Goal: Task Accomplishment & Management: Use online tool/utility

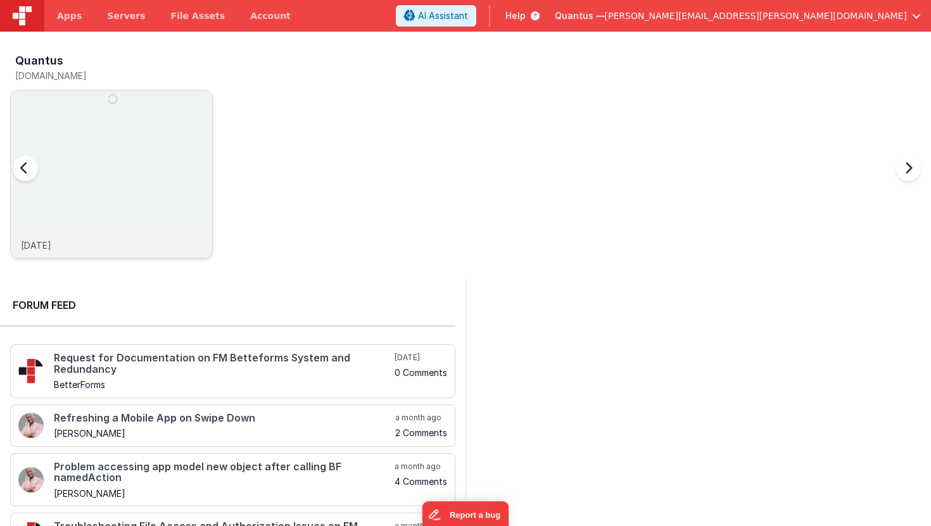
click at [155, 142] on img at bounding box center [111, 191] width 201 height 201
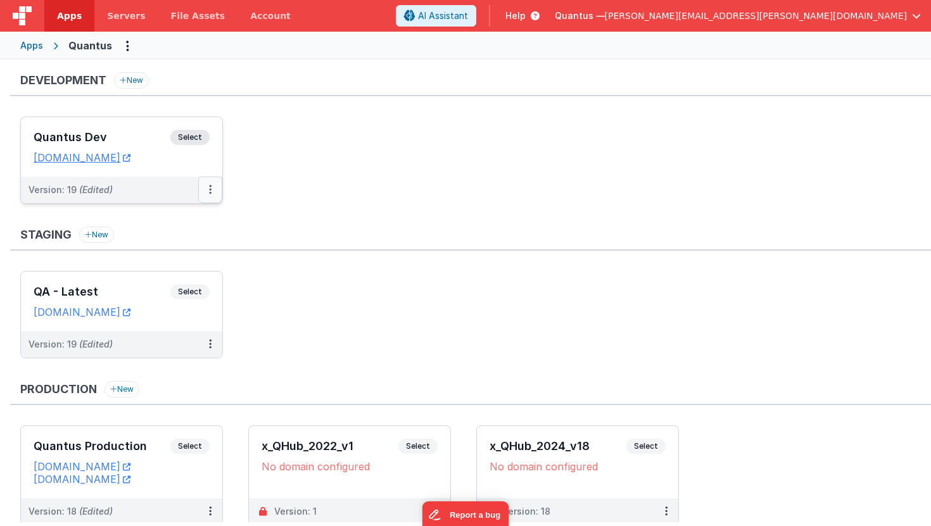
click at [210, 189] on icon at bounding box center [210, 189] width 3 height 1
click at [159, 260] on link "Deploy..." at bounding box center [166, 264] width 111 height 23
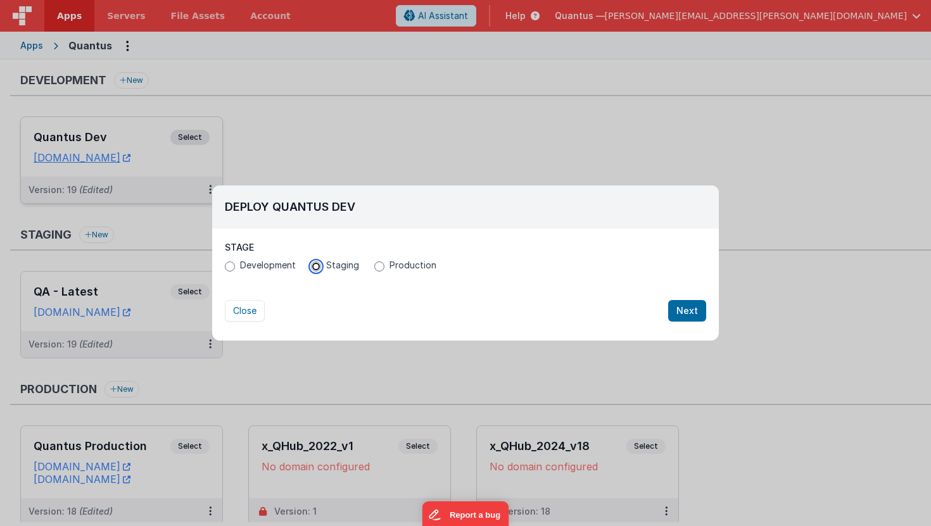
click at [315, 268] on input "Staging" at bounding box center [316, 266] width 10 height 10
radio input "true"
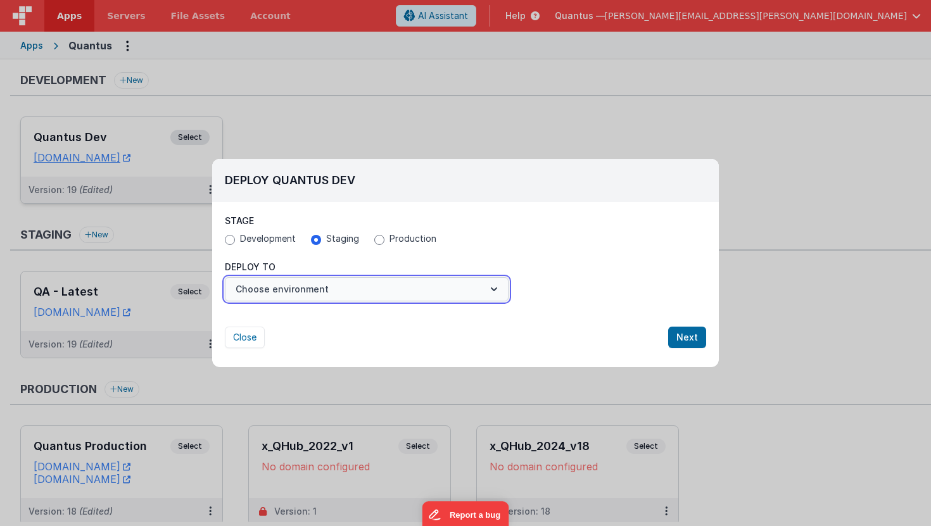
click at [296, 301] on button "Choose environment" at bounding box center [367, 289] width 284 height 24
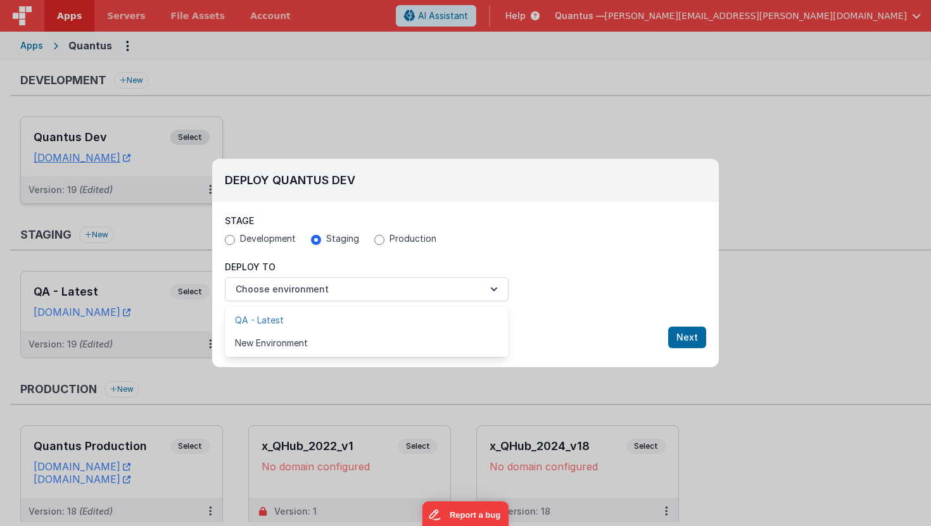
click at [285, 314] on link "QA - Latest" at bounding box center [367, 320] width 284 height 23
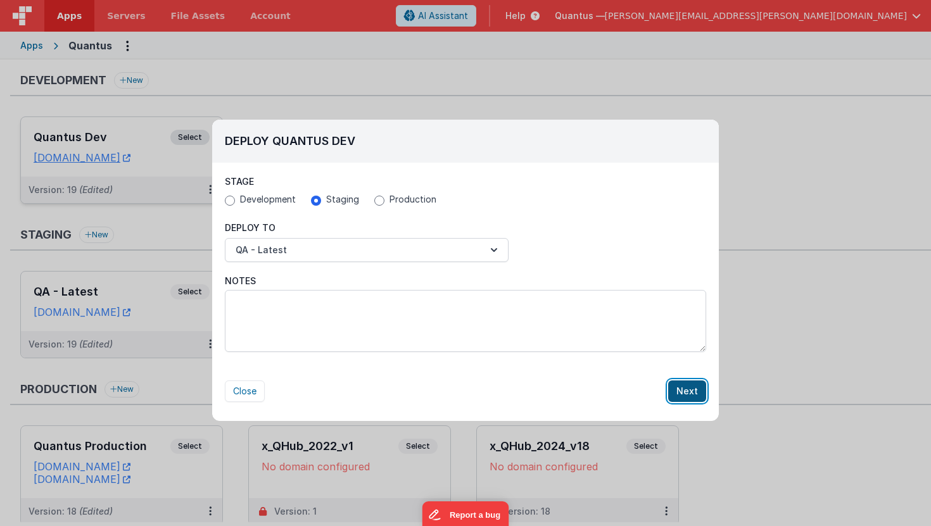
click at [677, 389] on button "Next" at bounding box center [687, 392] width 38 height 22
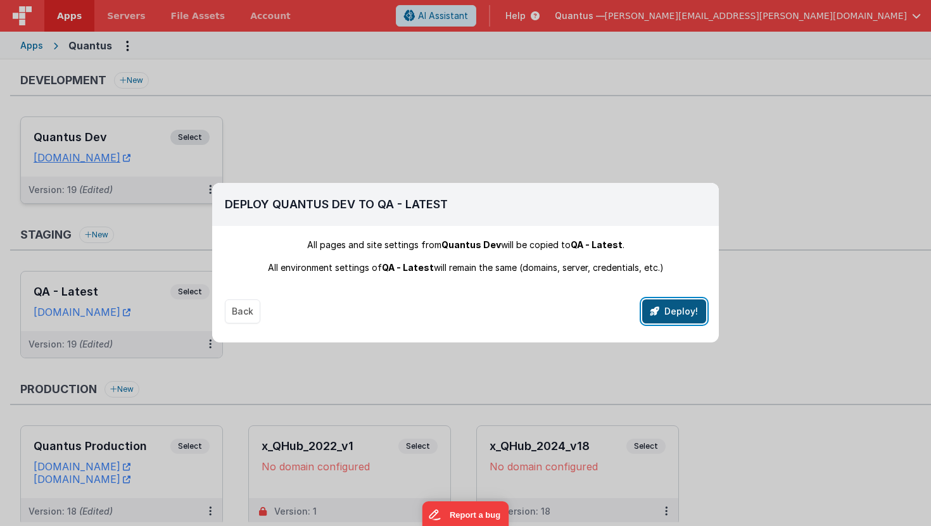
click at [658, 313] on icon "button" at bounding box center [654, 311] width 9 height 9
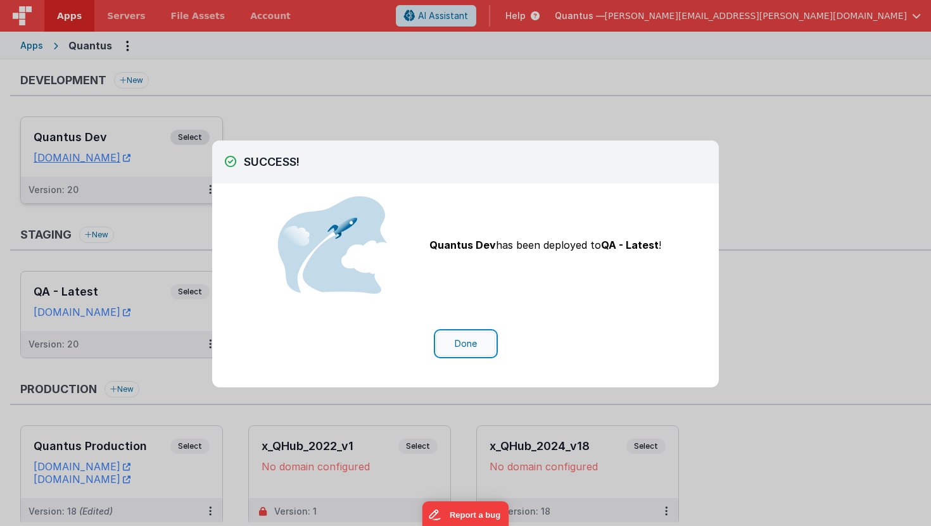
click at [458, 346] on button "Done" at bounding box center [465, 344] width 59 height 24
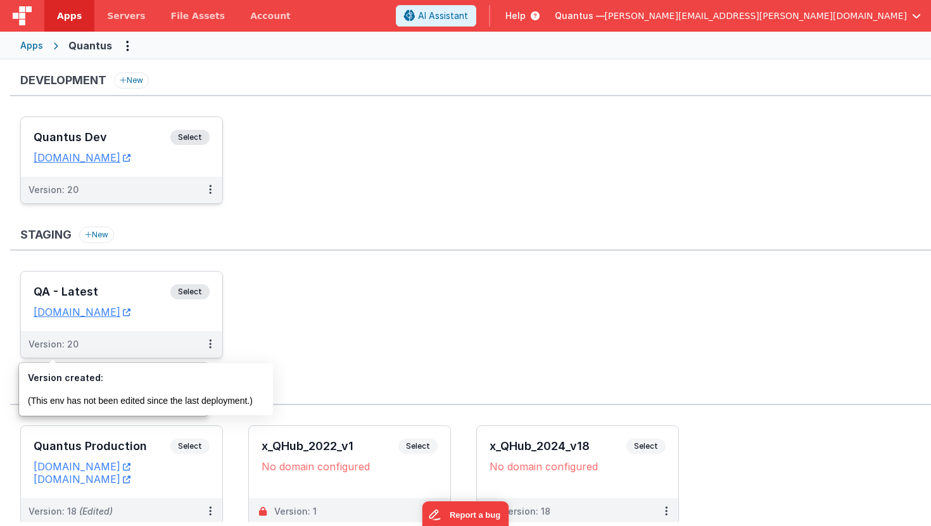
click at [68, 288] on h3 "QA - Latest" at bounding box center [102, 292] width 137 height 13
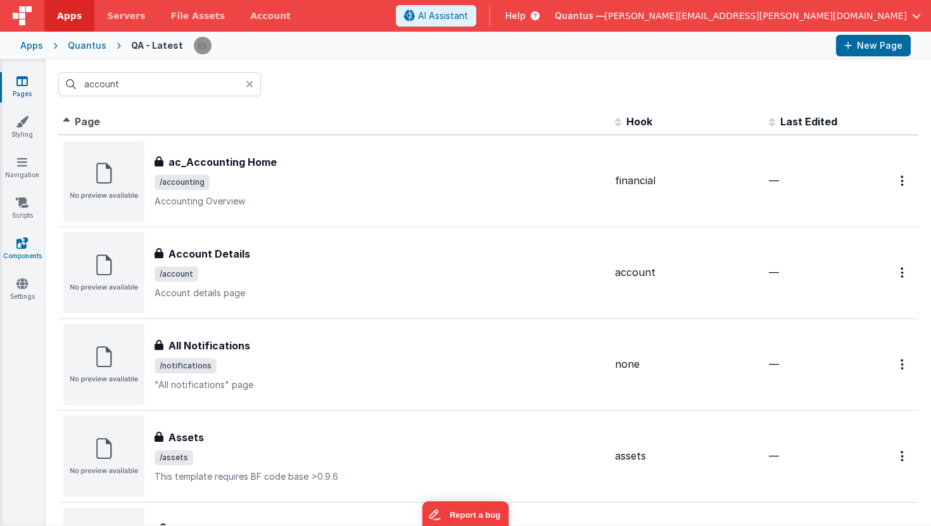
click at [28, 237] on link "Components" at bounding box center [22, 249] width 46 height 25
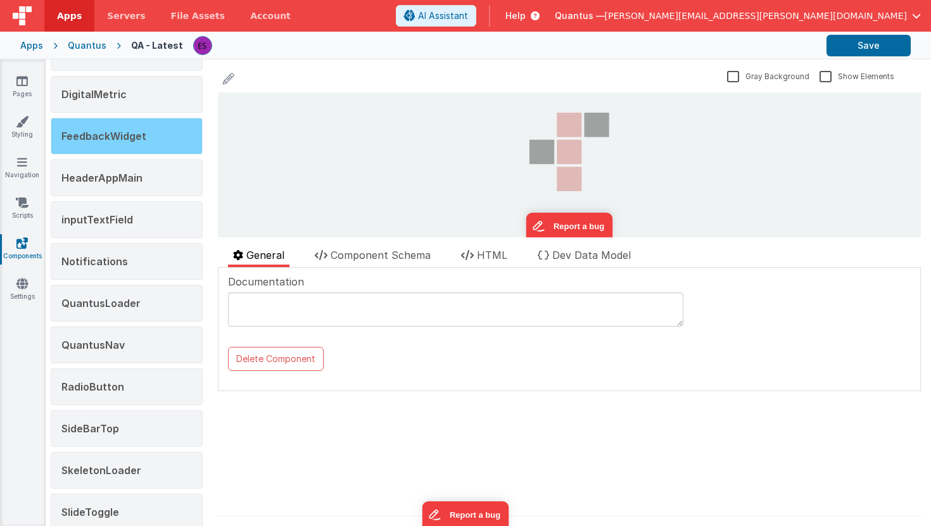
scroll to position [87, 0]
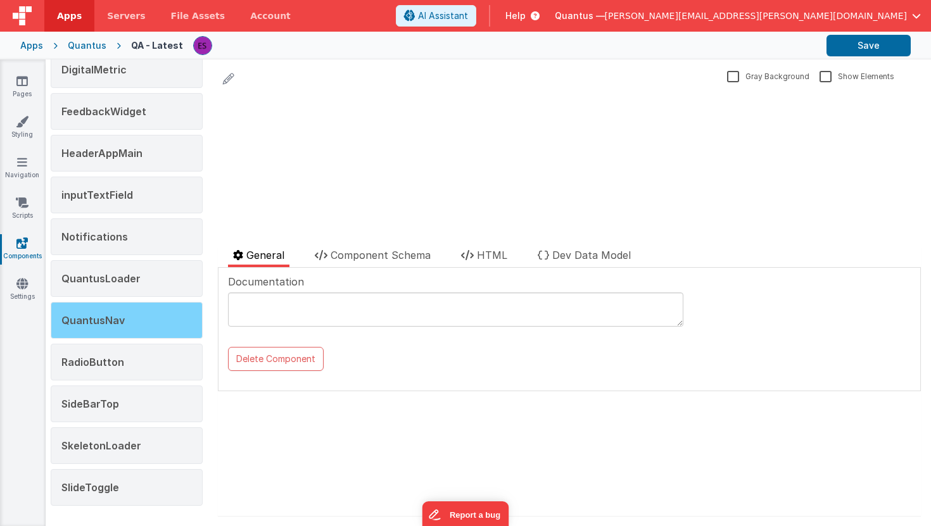
click at [85, 323] on span "QuantusNav" at bounding box center [92, 320] width 63 height 13
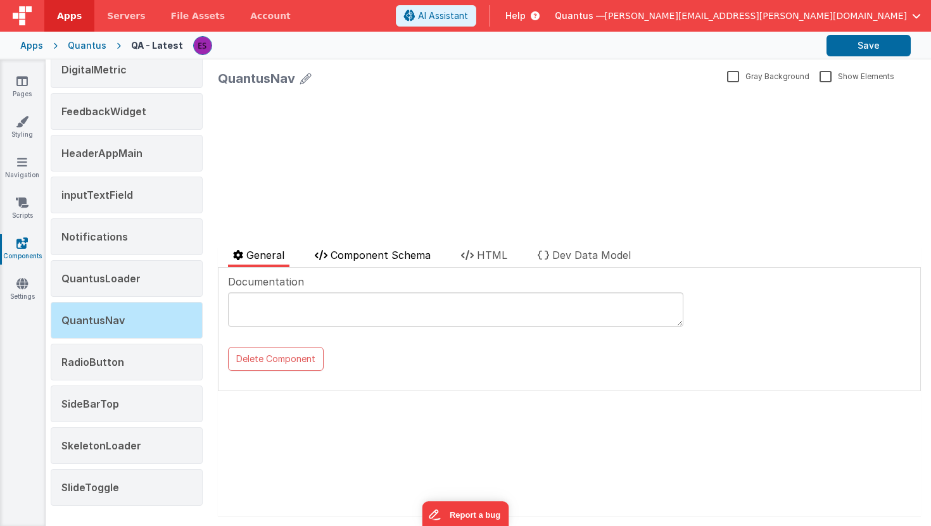
click at [348, 253] on span "Component Schema" at bounding box center [381, 255] width 100 height 13
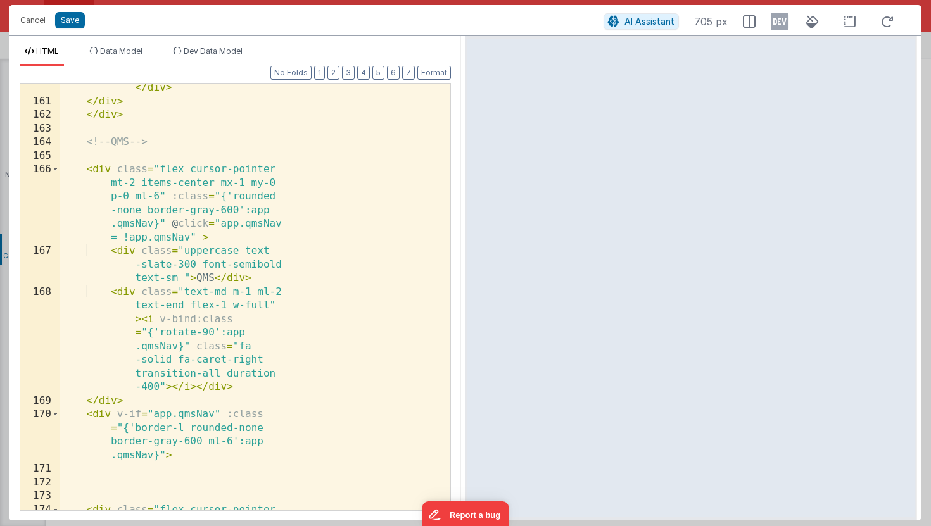
scroll to position [0, 0]
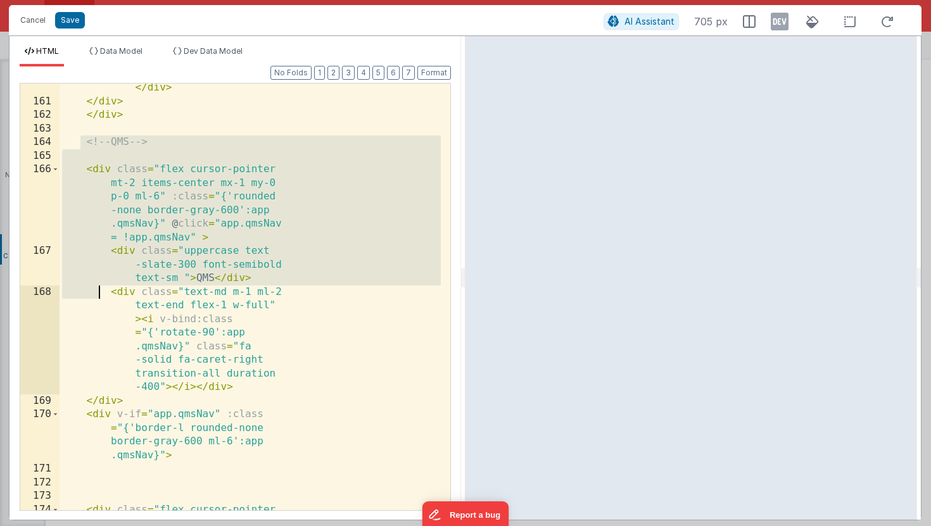
drag, startPoint x: 80, startPoint y: 142, endPoint x: 104, endPoint y: 313, distance: 172.5
click at [103, 313] on div "< div class = "text-sm" > Reports </ div > </ div > </ div > <!-- QMS --> < div…" at bounding box center [250, 356] width 381 height 577
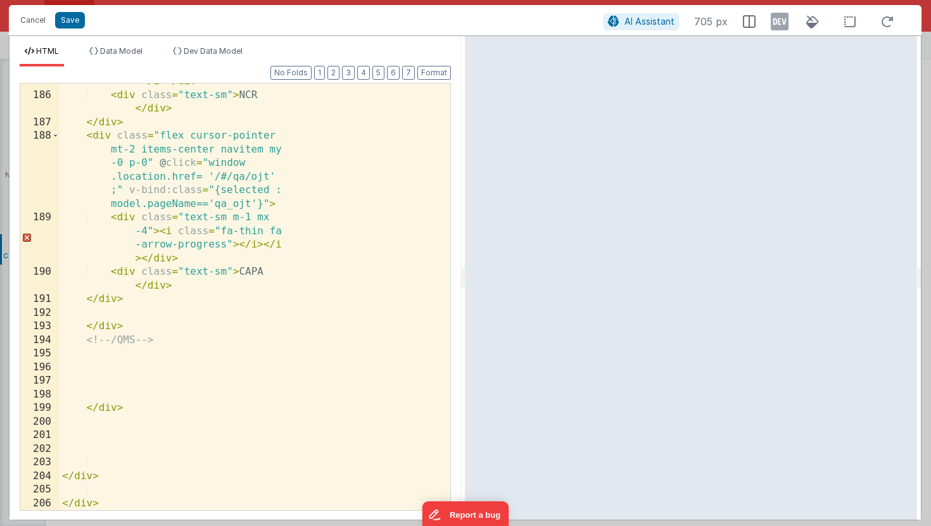
scroll to position [7346, 0]
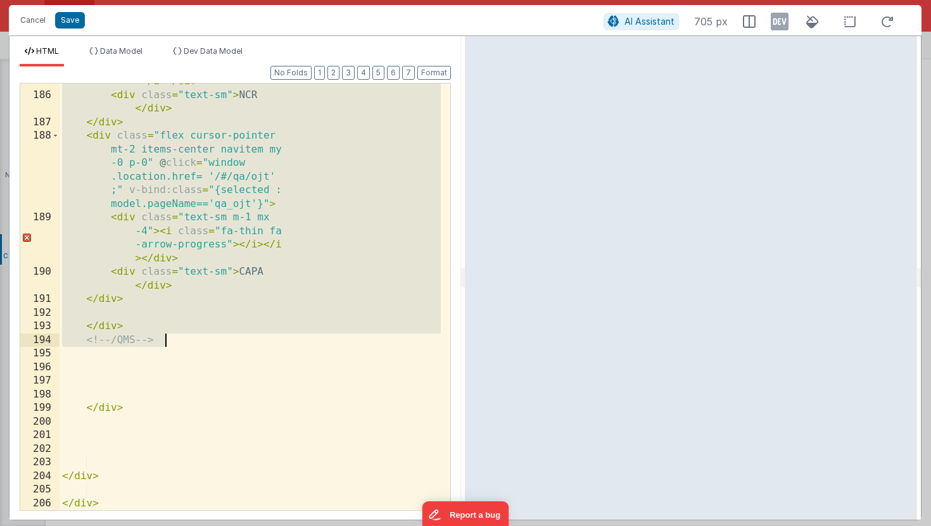
click at [186, 344] on div "< div class = "text-sm m-1 mx -4" > < i class = "fa-thin fa -triangle-exclamati…" at bounding box center [250, 281] width 381 height 495
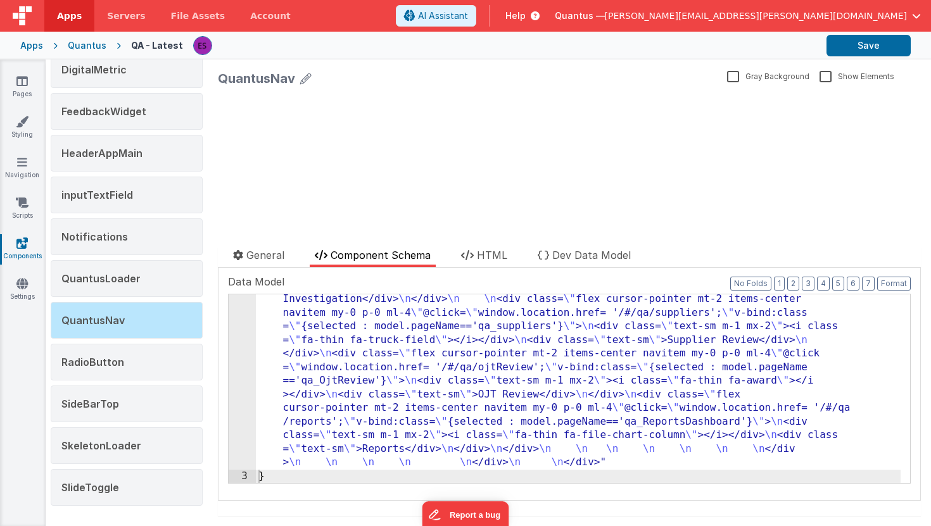
scroll to position [1349, 0]
